Goal: Information Seeking & Learning: Learn about a topic

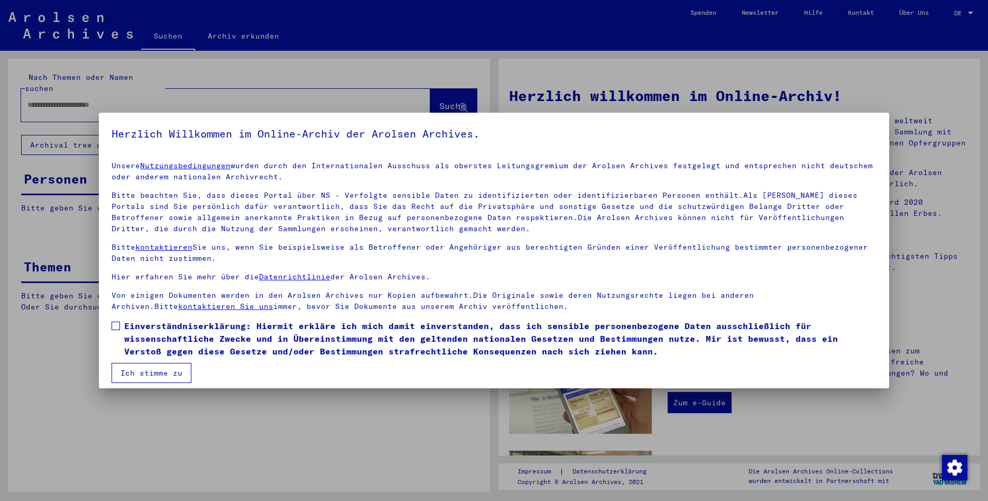
click at [120, 323] on span at bounding box center [116, 326] width 8 height 8
click at [139, 370] on button "Ich stimme zu" at bounding box center [152, 373] width 80 height 20
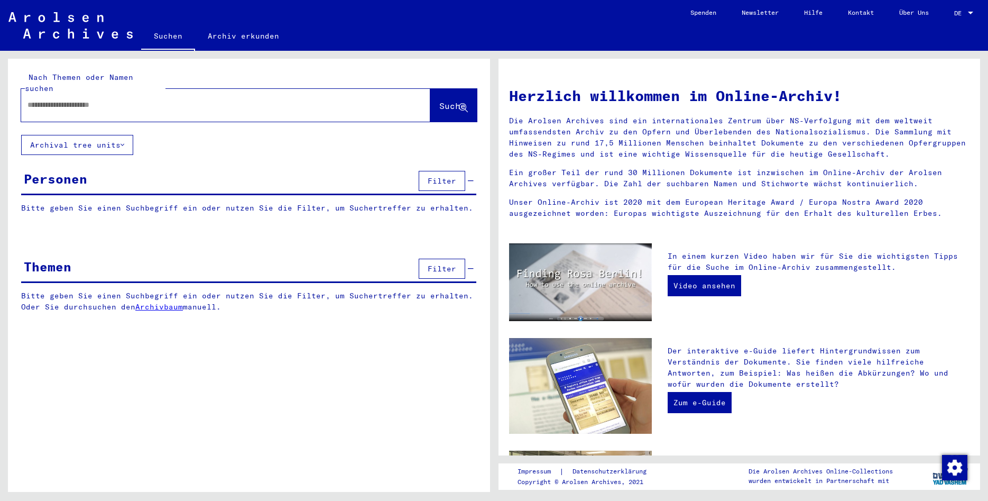
click at [240, 28] on link "Archiv erkunden" at bounding box center [243, 35] width 97 height 25
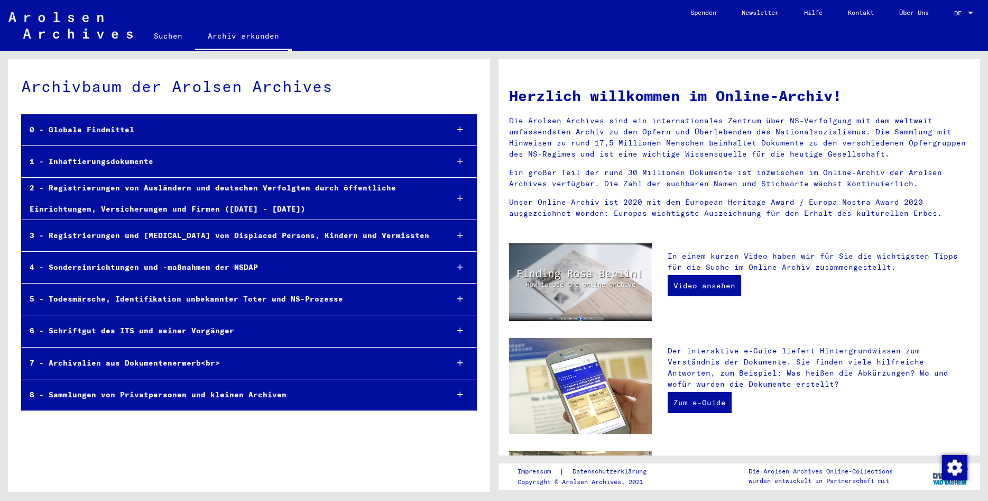
click at [100, 163] on div "1 - Inhaftierungsdokumente" at bounding box center [231, 161] width 418 height 21
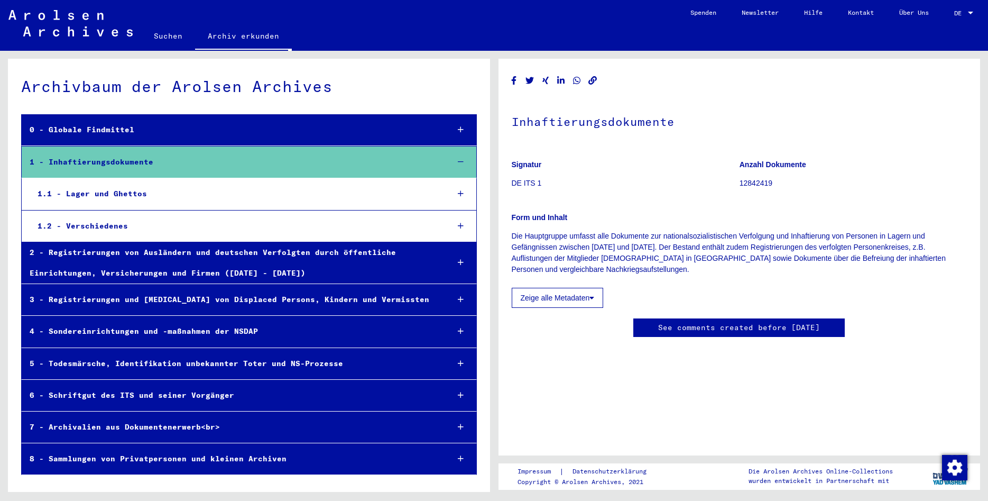
click at [114, 197] on div "1.1 - Lager und Ghettos" at bounding box center [235, 194] width 410 height 21
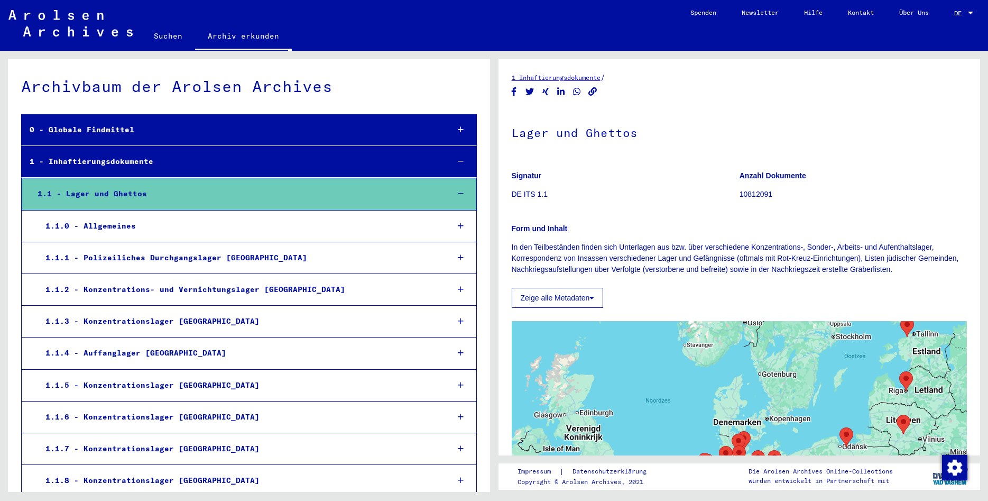
click at [174, 383] on div "1.1.5 - Konzentrationslager [GEOGRAPHIC_DATA]" at bounding box center [239, 385] width 402 height 21
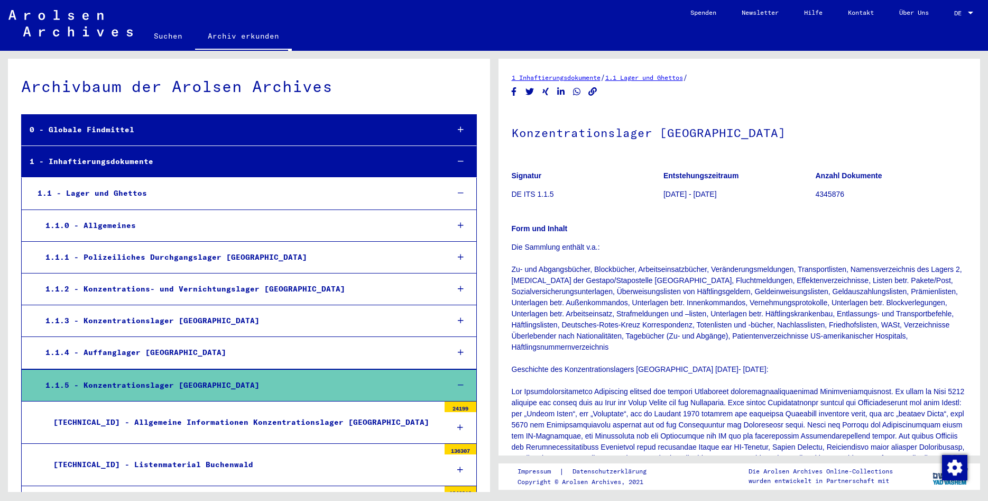
scroll to position [228, 0]
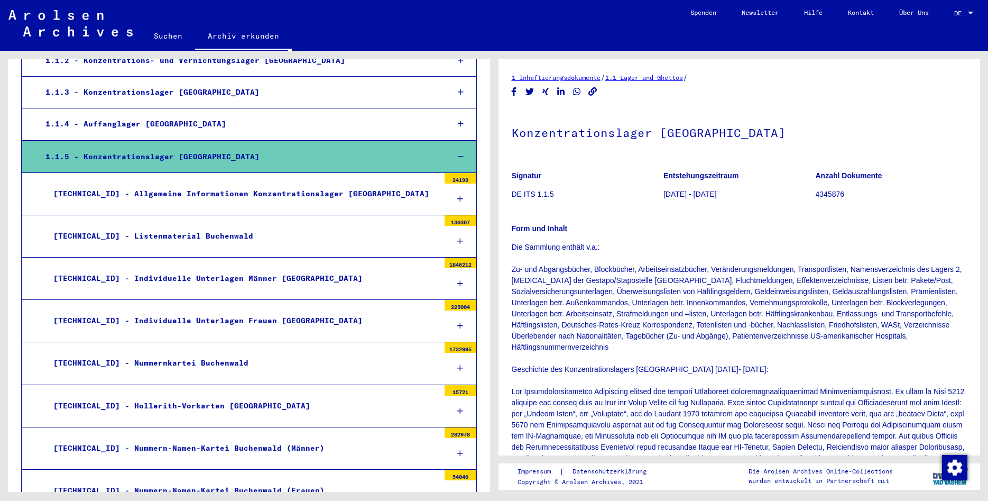
click at [150, 235] on div "[TECHNICAL_ID] - Listenmaterial Buchenwald" at bounding box center [242, 236] width 394 height 21
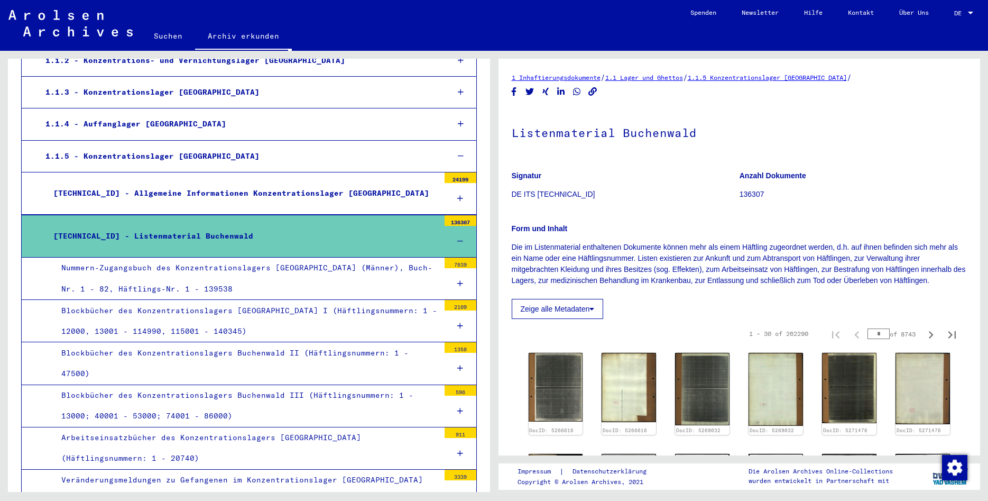
click at [325, 278] on div "Nummern-Zugangsbuch des Konzentrationslagers [GEOGRAPHIC_DATA] (Männer), Buch-N…" at bounding box center [246, 278] width 386 height 41
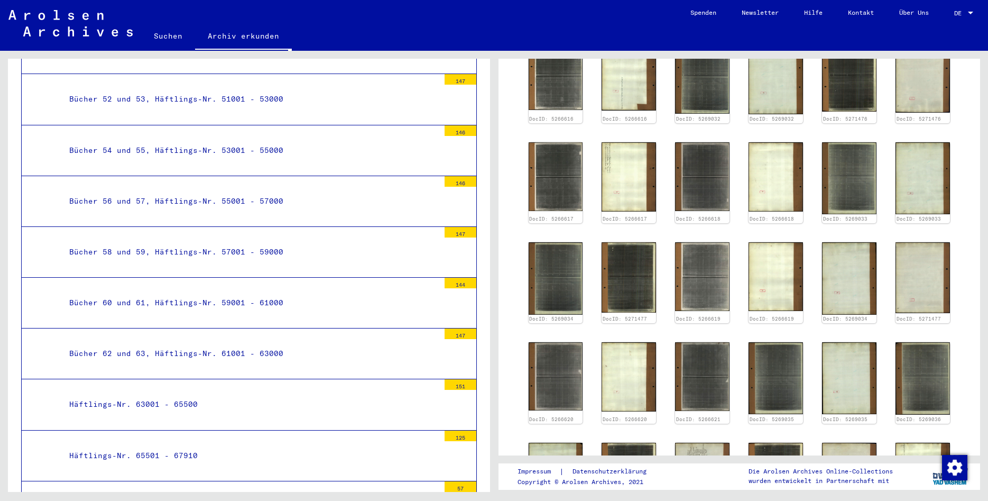
scroll to position [1599, 0]
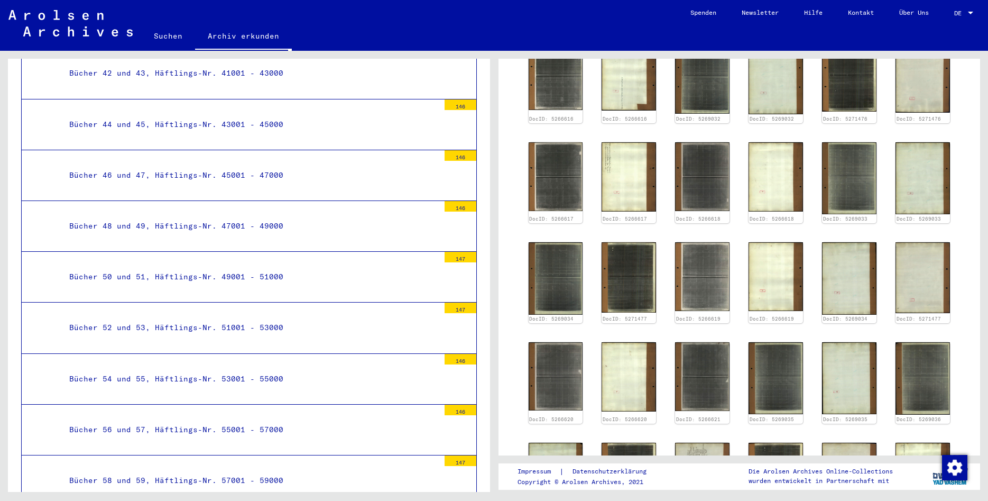
click at [265, 218] on div "Bücher 48 und 49, Häftlings-Nr. 47001 - 49000" at bounding box center [250, 226] width 378 height 21
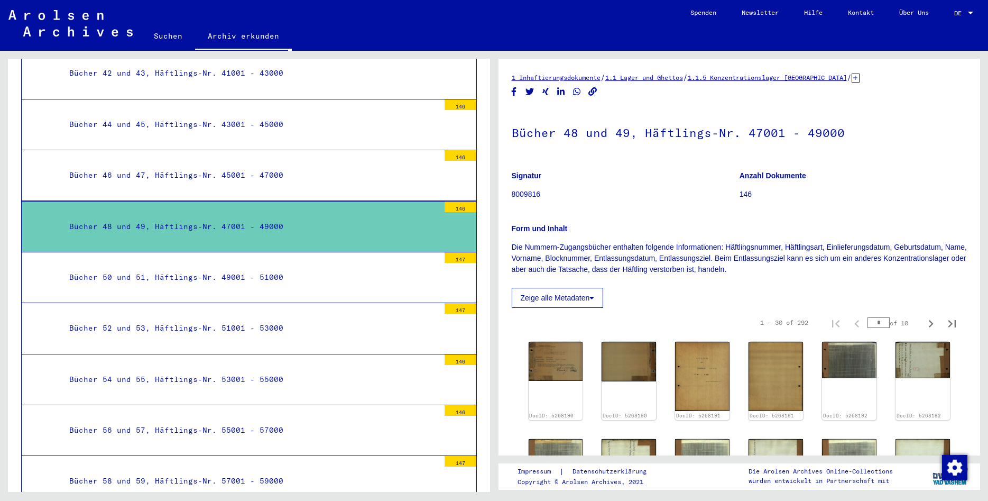
scroll to position [95, 0]
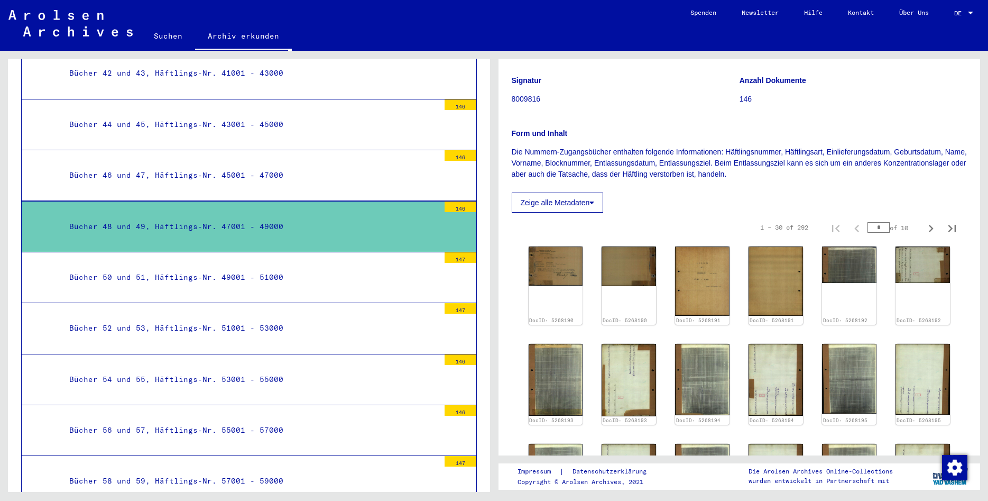
drag, startPoint x: 884, startPoint y: 227, endPoint x: 854, endPoint y: 207, distance: 36.5
click at [868, 224] on input "*" at bounding box center [879, 227] width 22 height 11
type input "*"
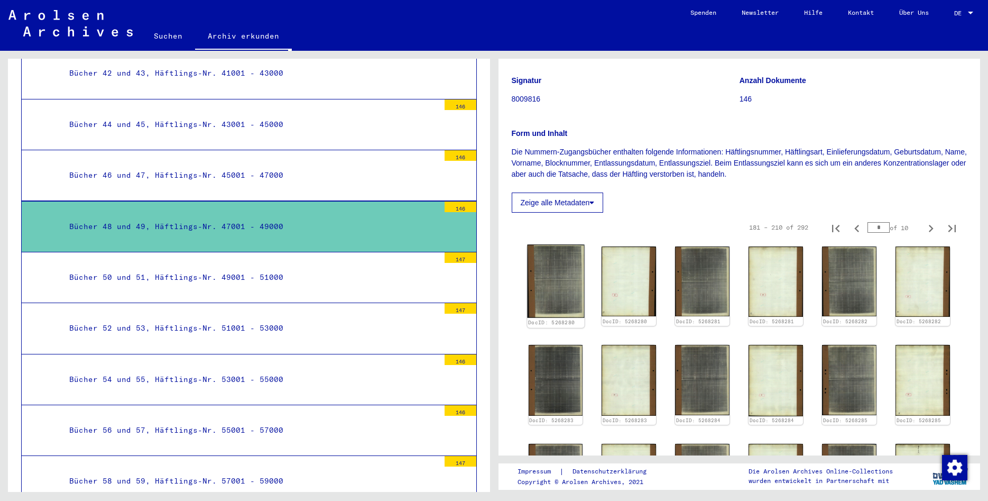
click at [551, 282] on img at bounding box center [555, 281] width 57 height 74
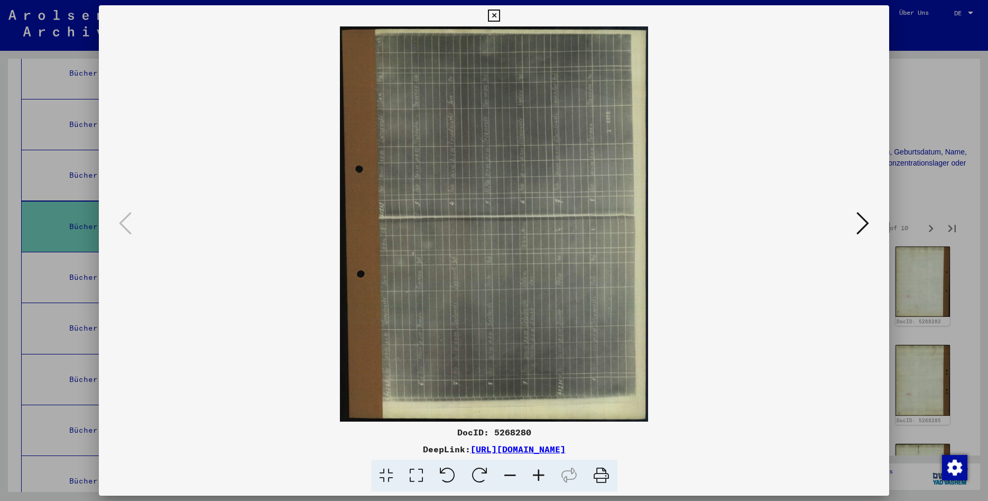
click at [482, 474] on icon at bounding box center [480, 476] width 32 height 32
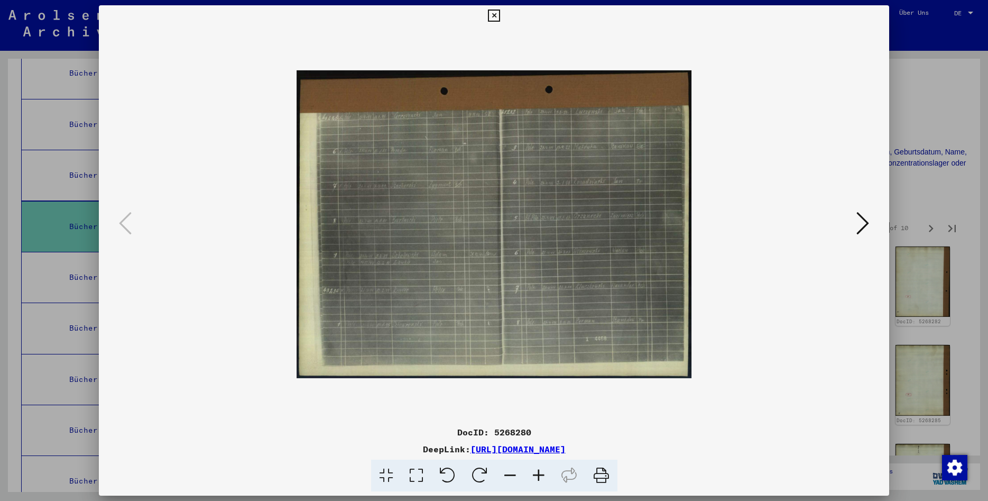
click at [545, 473] on icon at bounding box center [539, 476] width 29 height 32
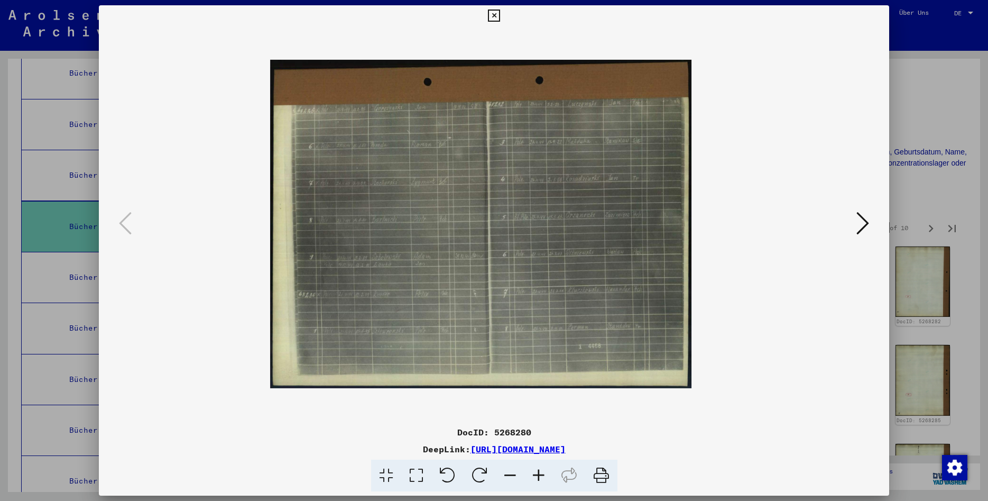
click at [545, 473] on icon at bounding box center [539, 476] width 29 height 32
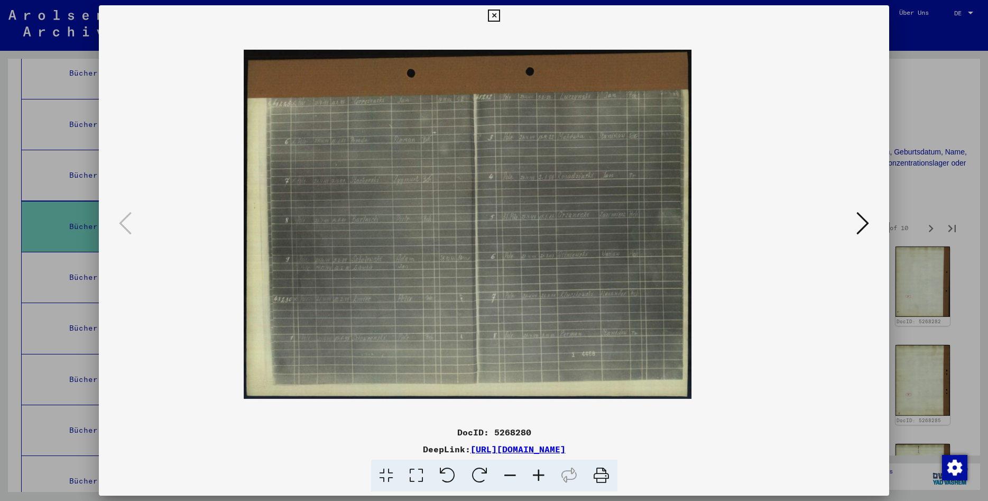
click at [545, 473] on icon at bounding box center [539, 476] width 29 height 32
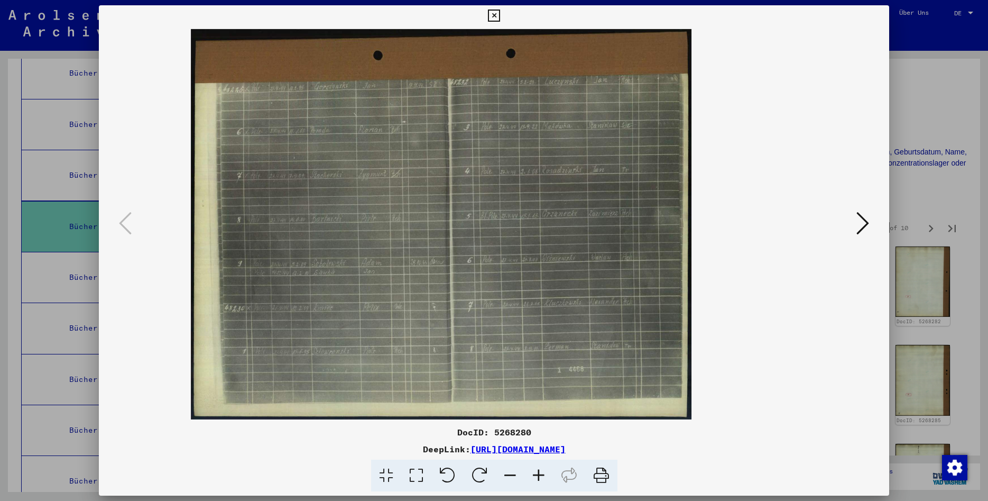
click at [545, 473] on icon at bounding box center [539, 476] width 29 height 32
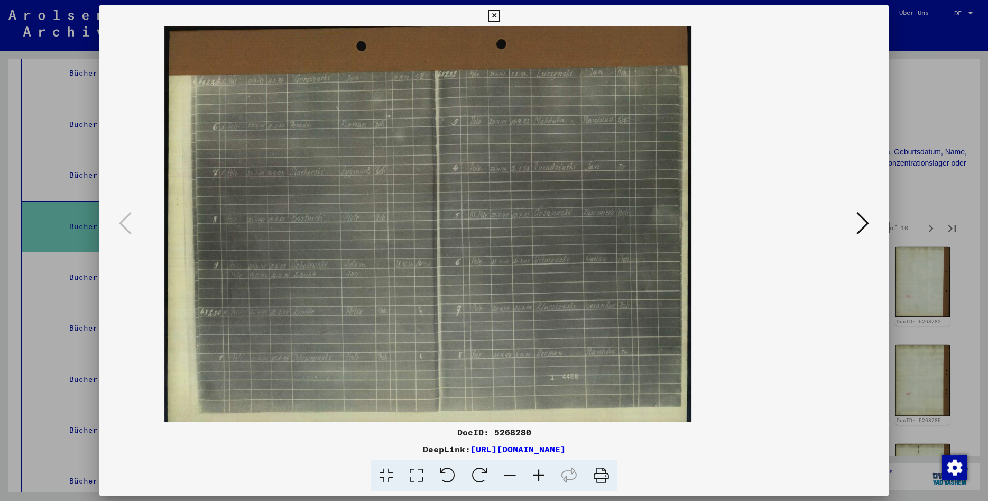
click at [545, 473] on icon at bounding box center [539, 476] width 29 height 32
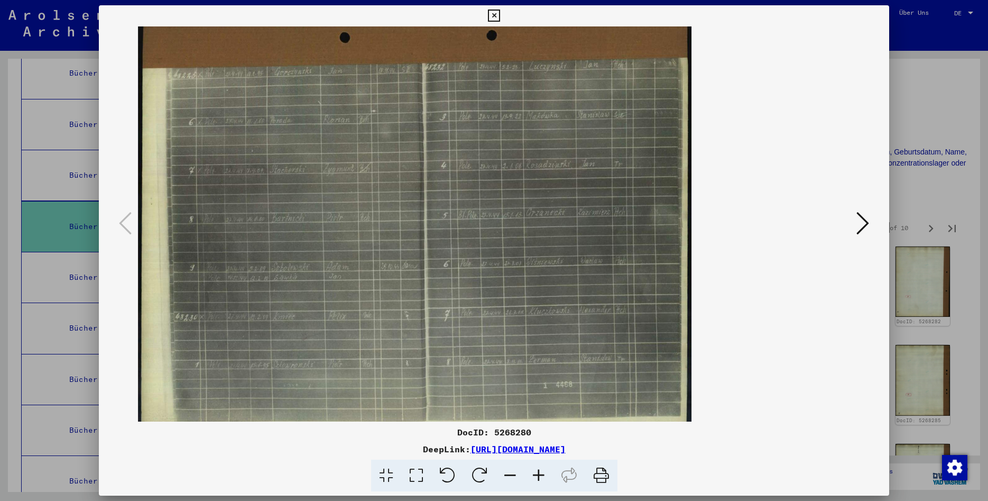
click at [500, 17] on icon at bounding box center [494, 16] width 12 height 13
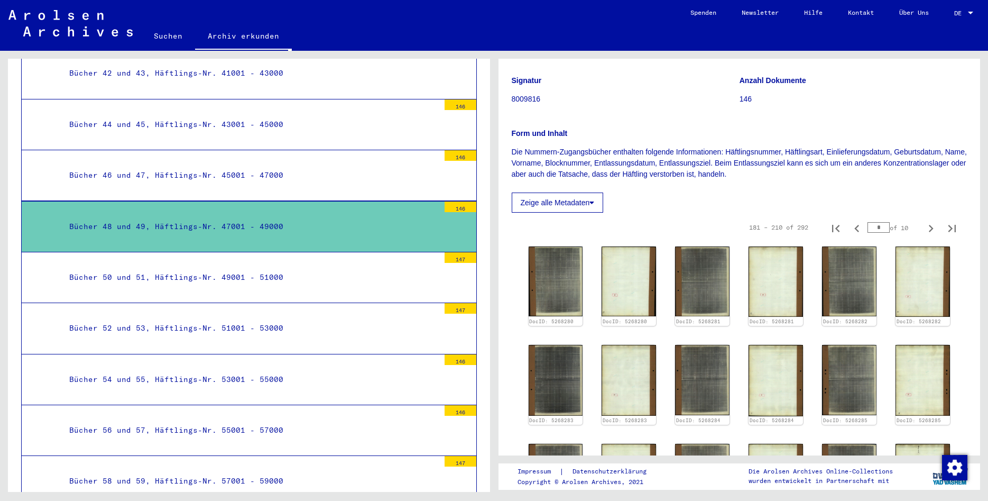
drag, startPoint x: 886, startPoint y: 226, endPoint x: 828, endPoint y: 226, distance: 58.2
click at [868, 226] on input "*" at bounding box center [879, 227] width 22 height 11
type input "*"
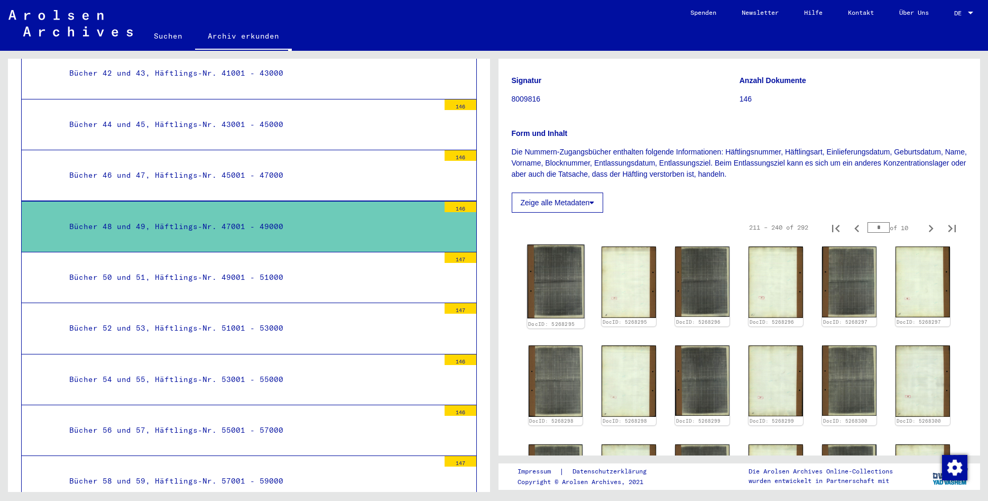
click at [554, 273] on img at bounding box center [555, 281] width 57 height 74
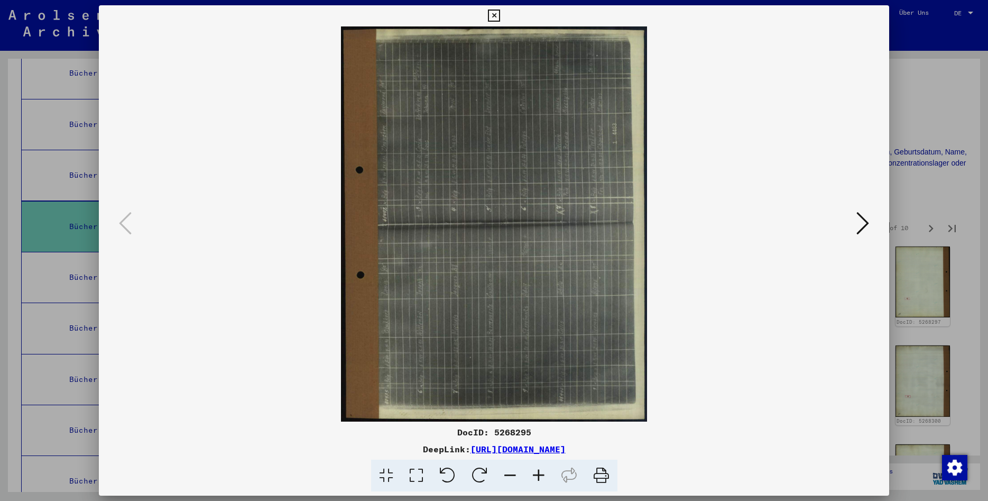
click at [481, 474] on icon at bounding box center [480, 476] width 32 height 32
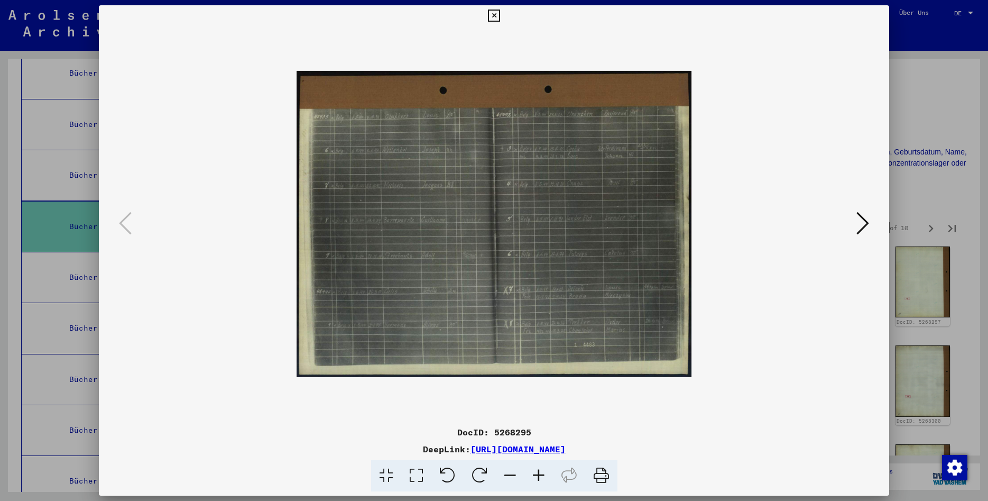
click at [539, 473] on icon at bounding box center [539, 476] width 29 height 32
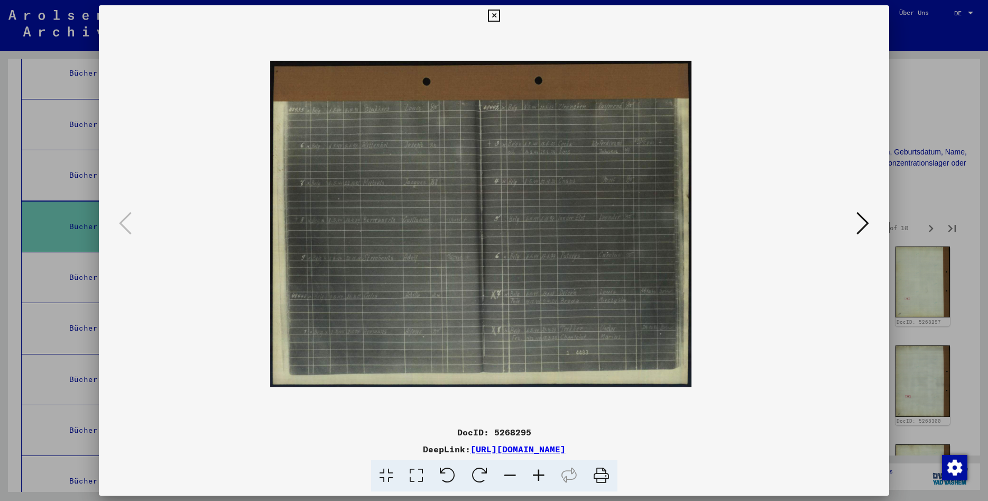
click at [538, 473] on icon at bounding box center [539, 476] width 29 height 32
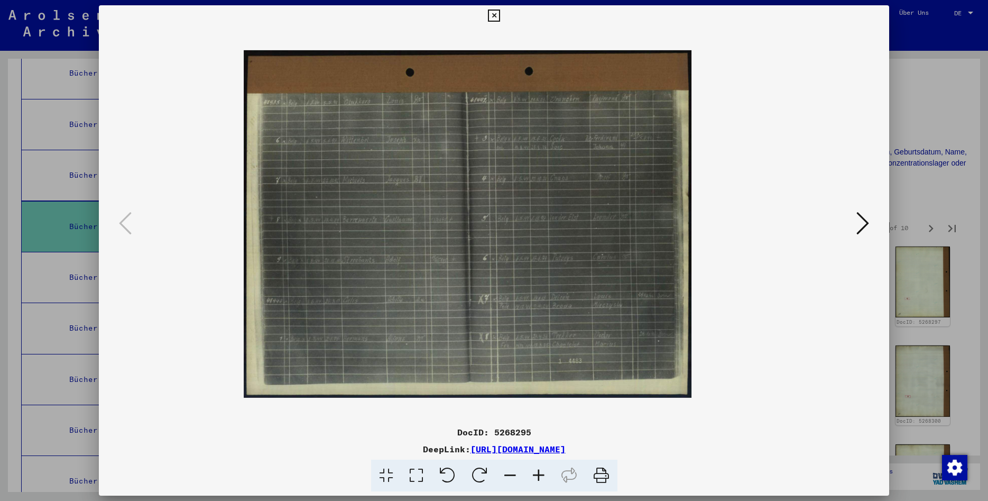
click at [538, 473] on icon at bounding box center [539, 476] width 29 height 32
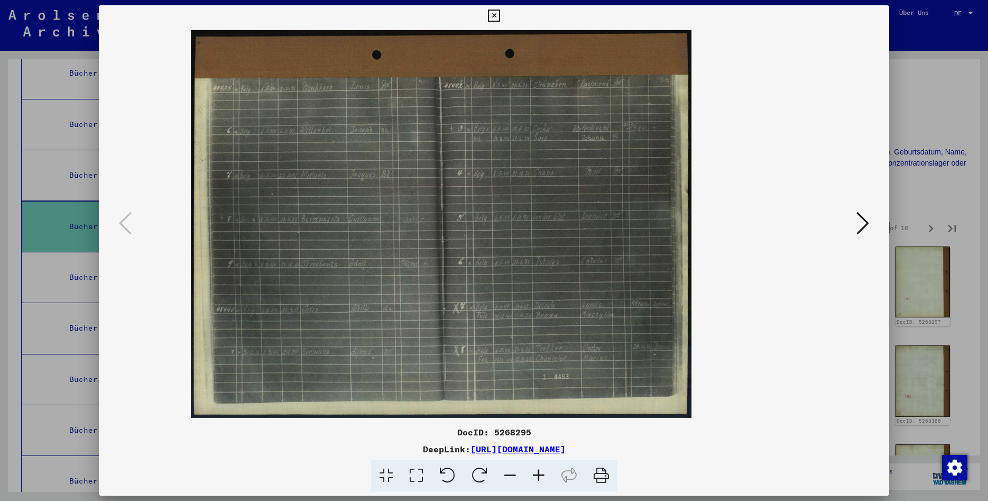
click at [503, 12] on button at bounding box center [494, 15] width 19 height 21
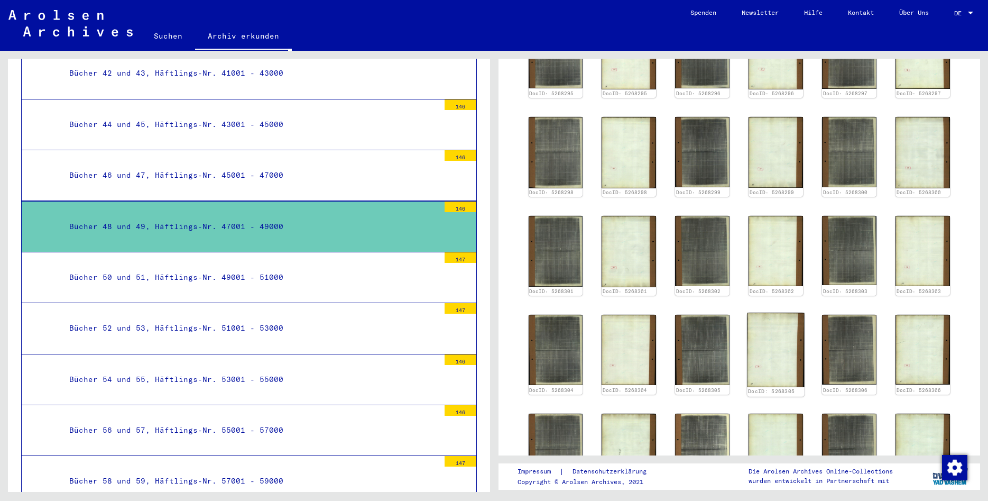
scroll to position [552, 0]
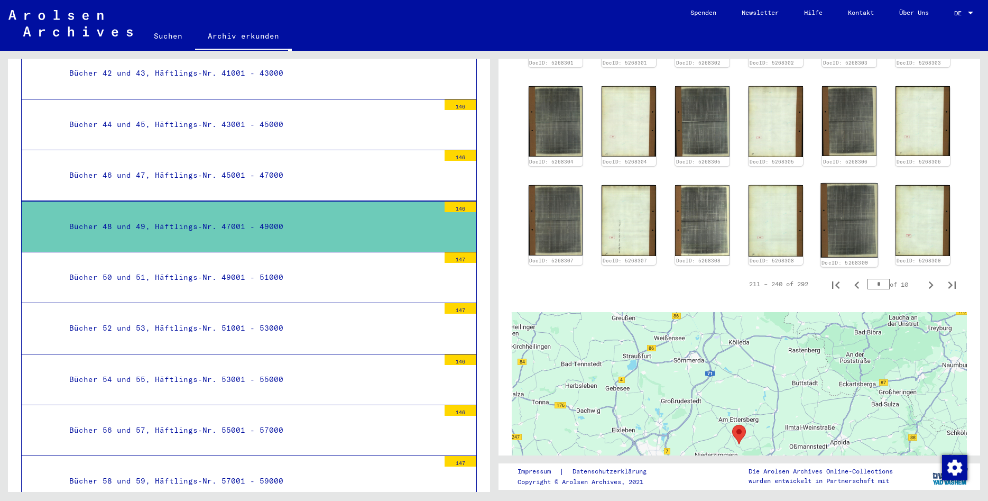
click at [869, 212] on img at bounding box center [849, 220] width 57 height 74
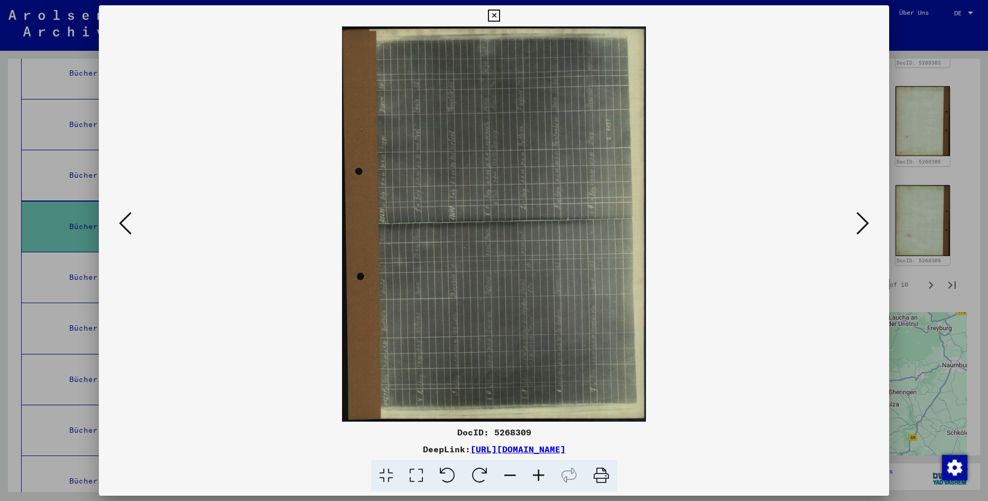
click at [483, 474] on icon at bounding box center [480, 476] width 32 height 32
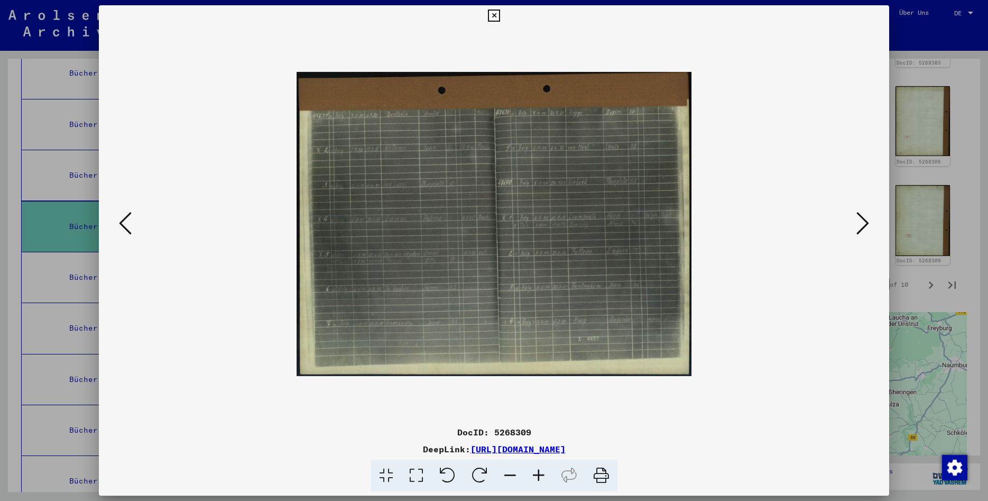
click at [547, 474] on icon at bounding box center [539, 476] width 29 height 32
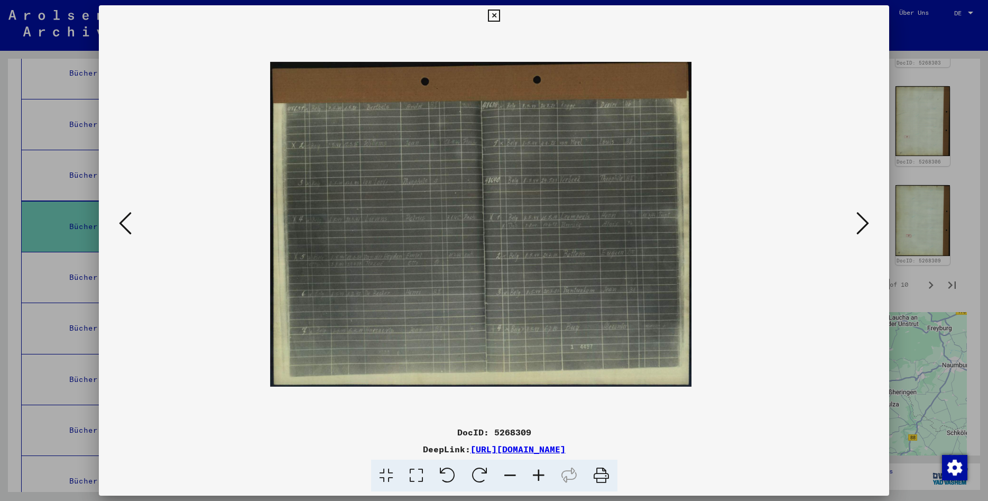
click at [547, 474] on icon at bounding box center [539, 476] width 29 height 32
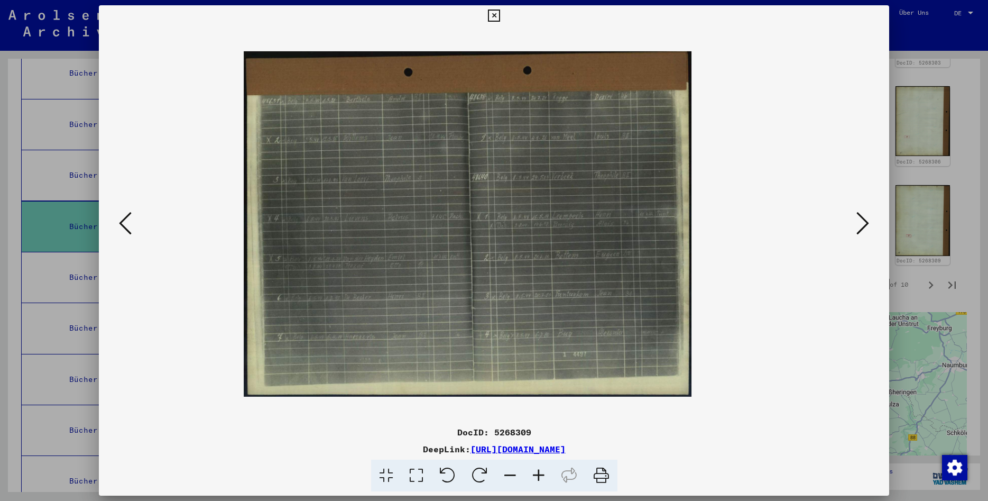
click at [547, 474] on icon at bounding box center [539, 476] width 29 height 32
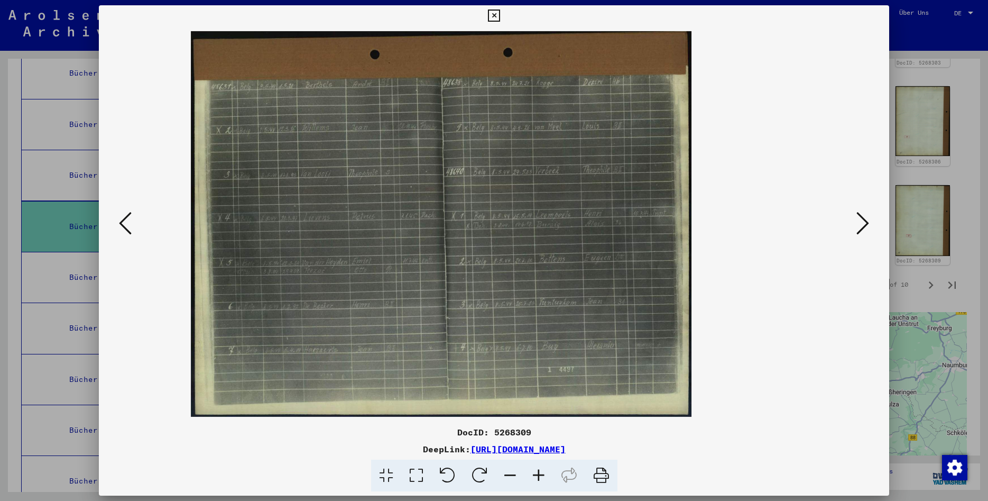
click at [119, 218] on icon at bounding box center [125, 222] width 13 height 25
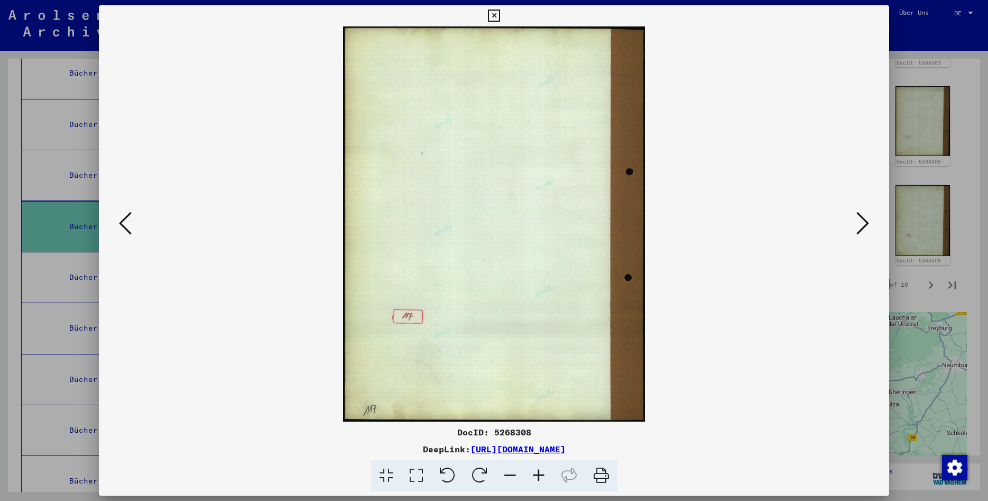
click at [119, 218] on icon at bounding box center [125, 222] width 13 height 25
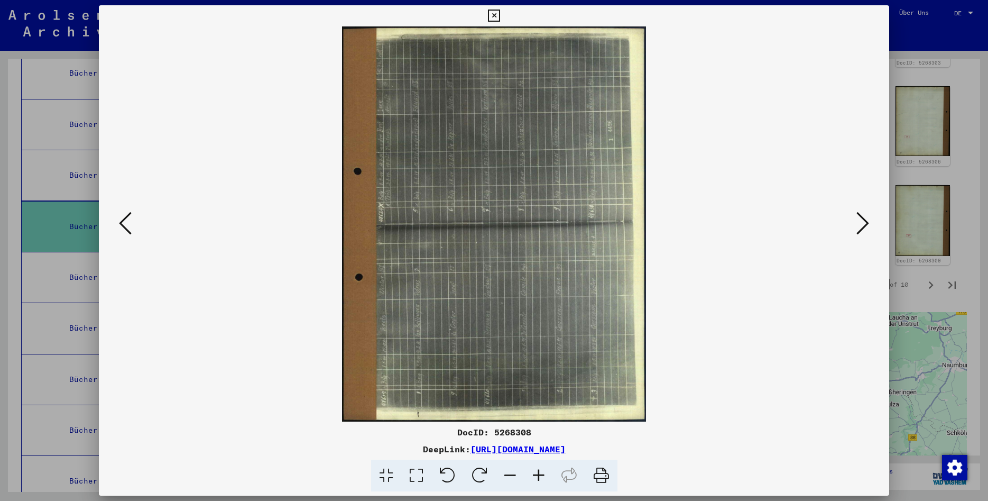
click at [480, 479] on icon at bounding box center [480, 476] width 32 height 32
